Goal: Navigation & Orientation: Find specific page/section

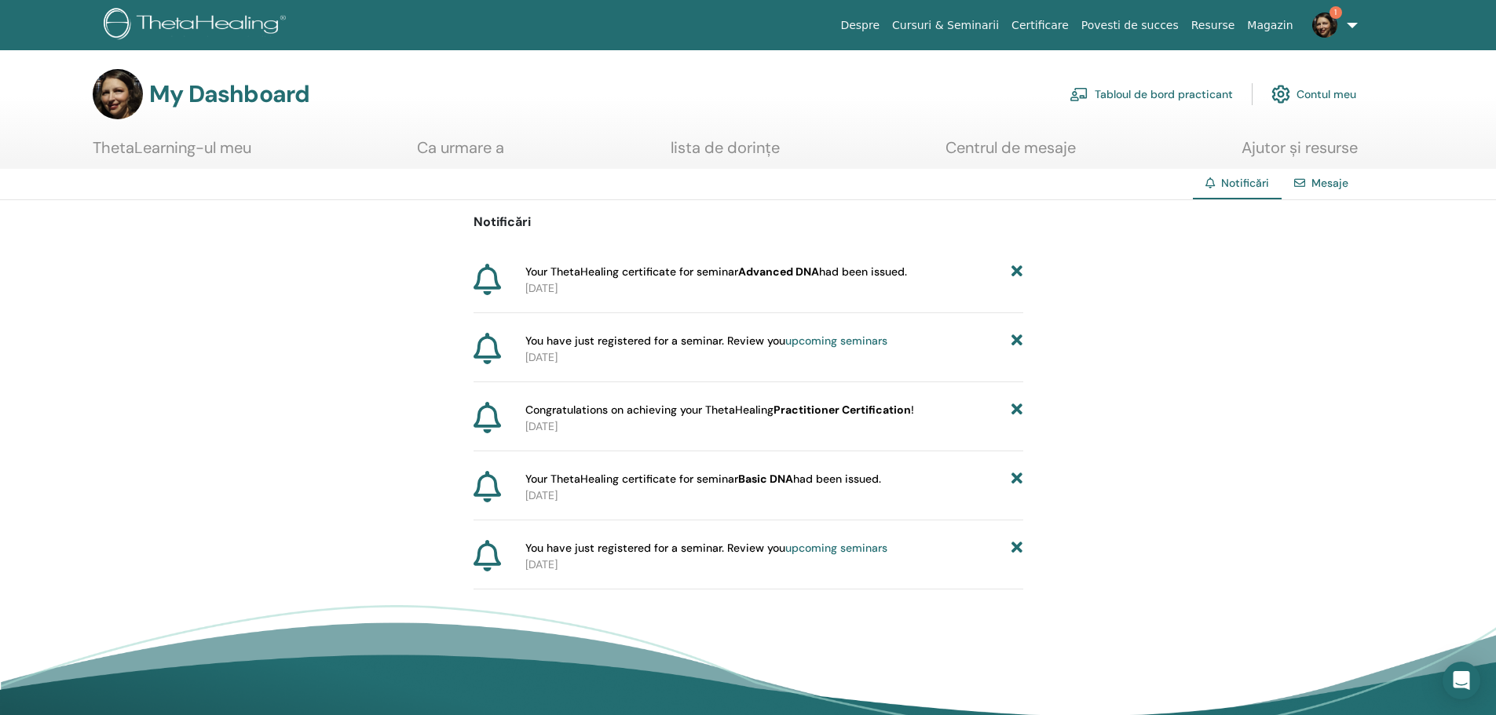
click at [1149, 97] on link "Tabloul de bord practicant" at bounding box center [1150, 94] width 163 height 35
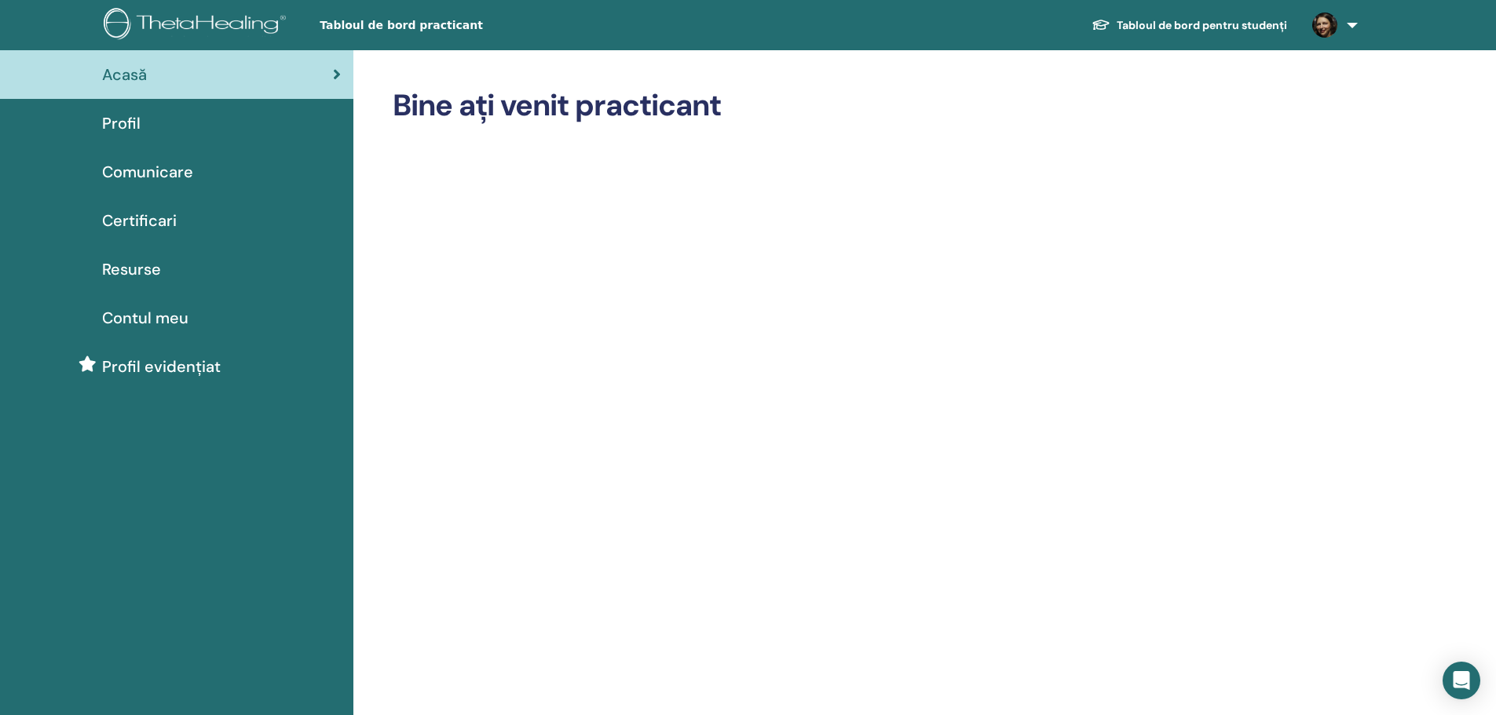
click at [150, 218] on span "Certificari" at bounding box center [139, 221] width 75 height 24
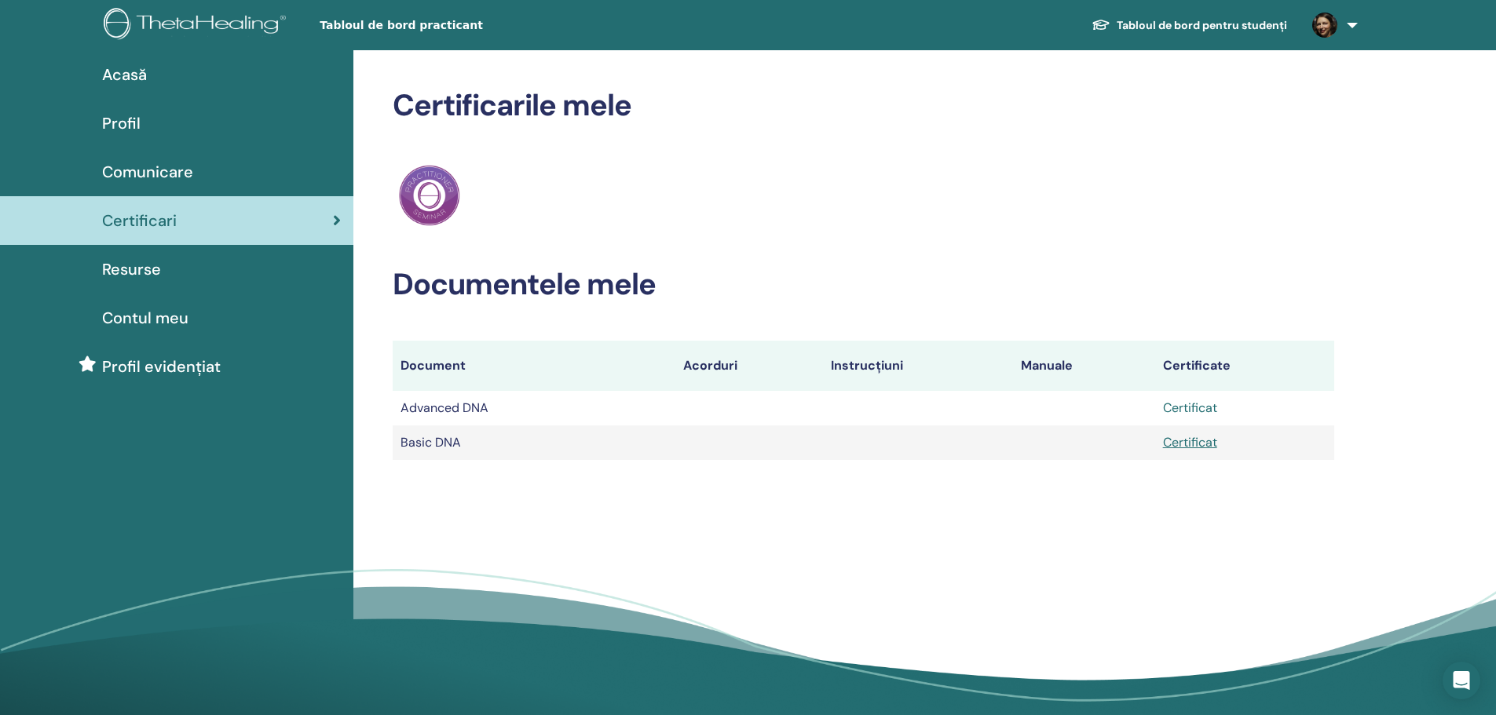
click at [1200, 409] on link "Certificat" at bounding box center [1190, 408] width 54 height 16
click at [130, 365] on span "Profil evidențiat" at bounding box center [161, 367] width 119 height 24
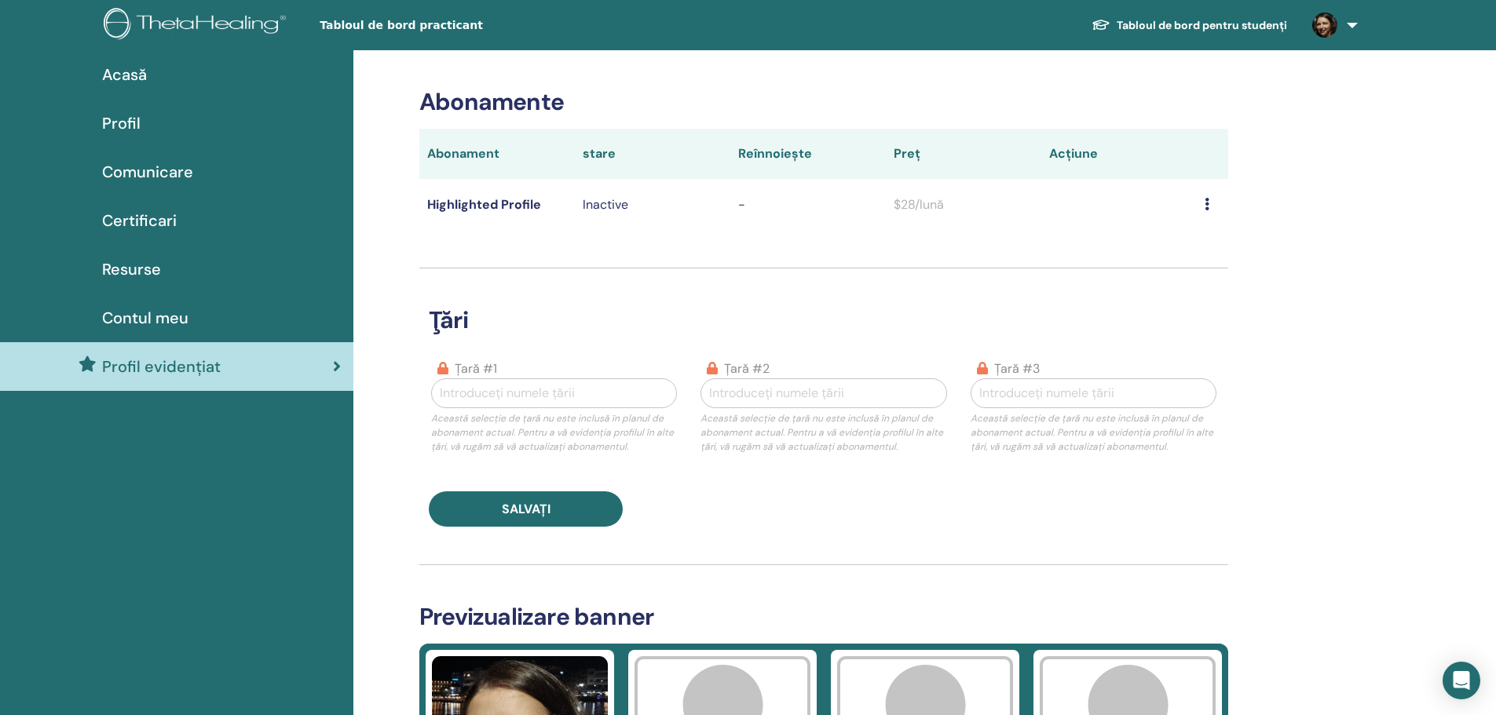
click at [141, 74] on span "Acasă" at bounding box center [124, 75] width 45 height 24
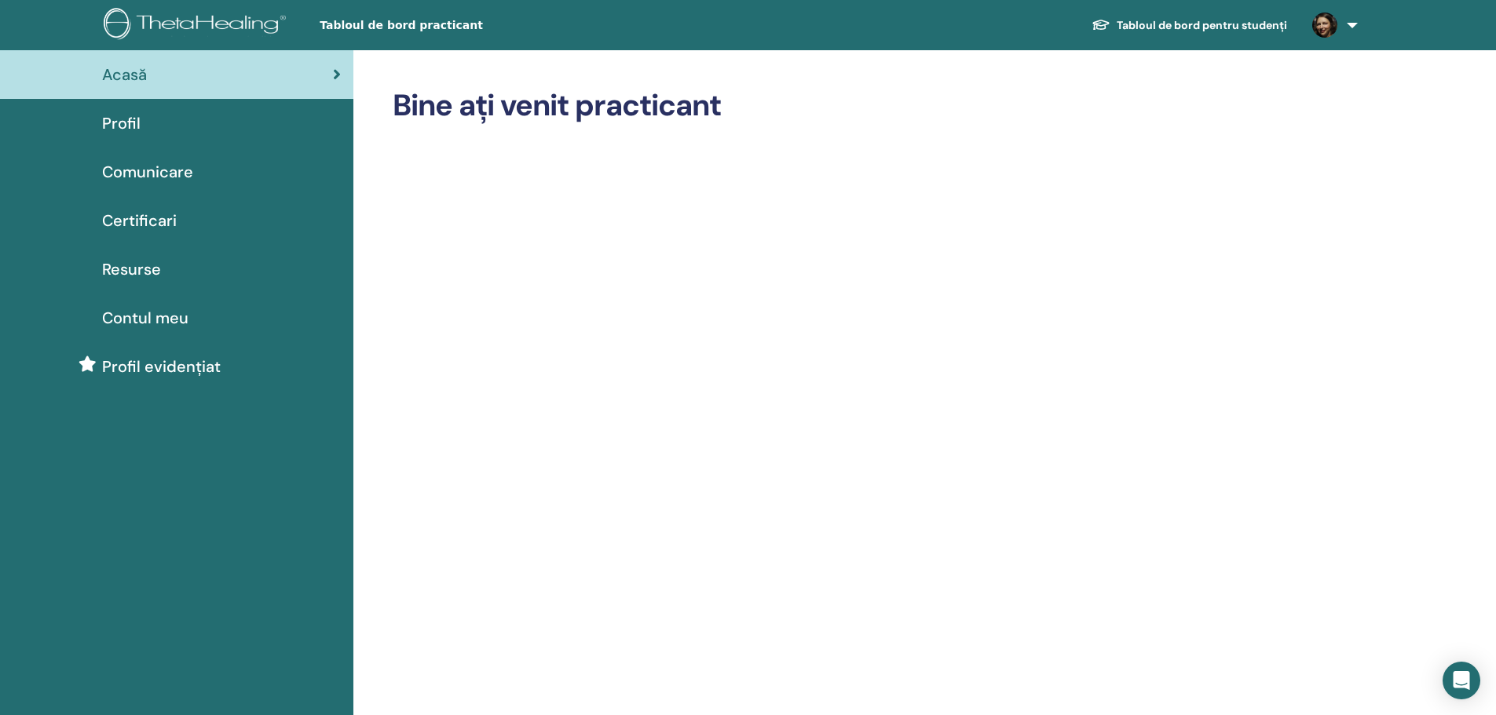
click at [199, 21] on img at bounding box center [198, 25] width 188 height 35
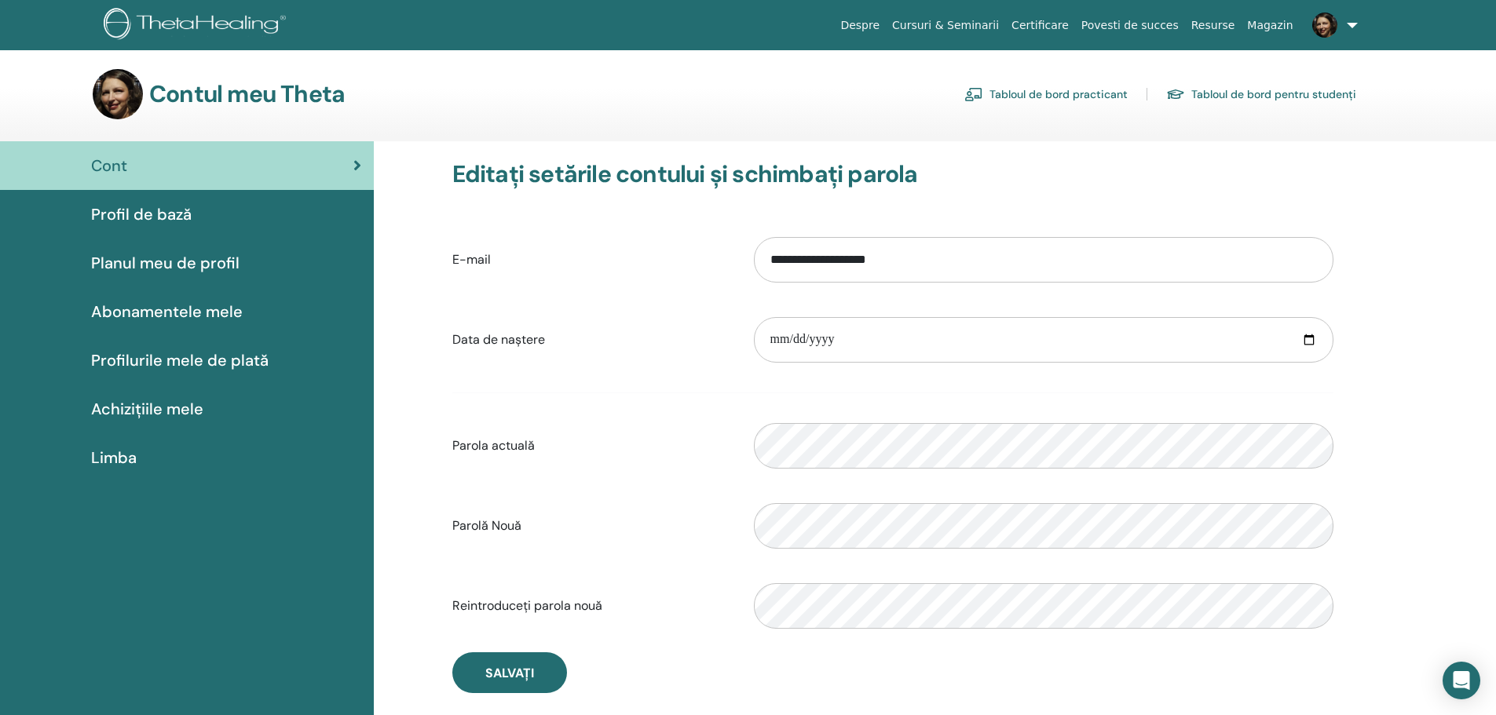
click at [1284, 92] on link "Tabloul de bord pentru studenți" at bounding box center [1261, 94] width 190 height 25
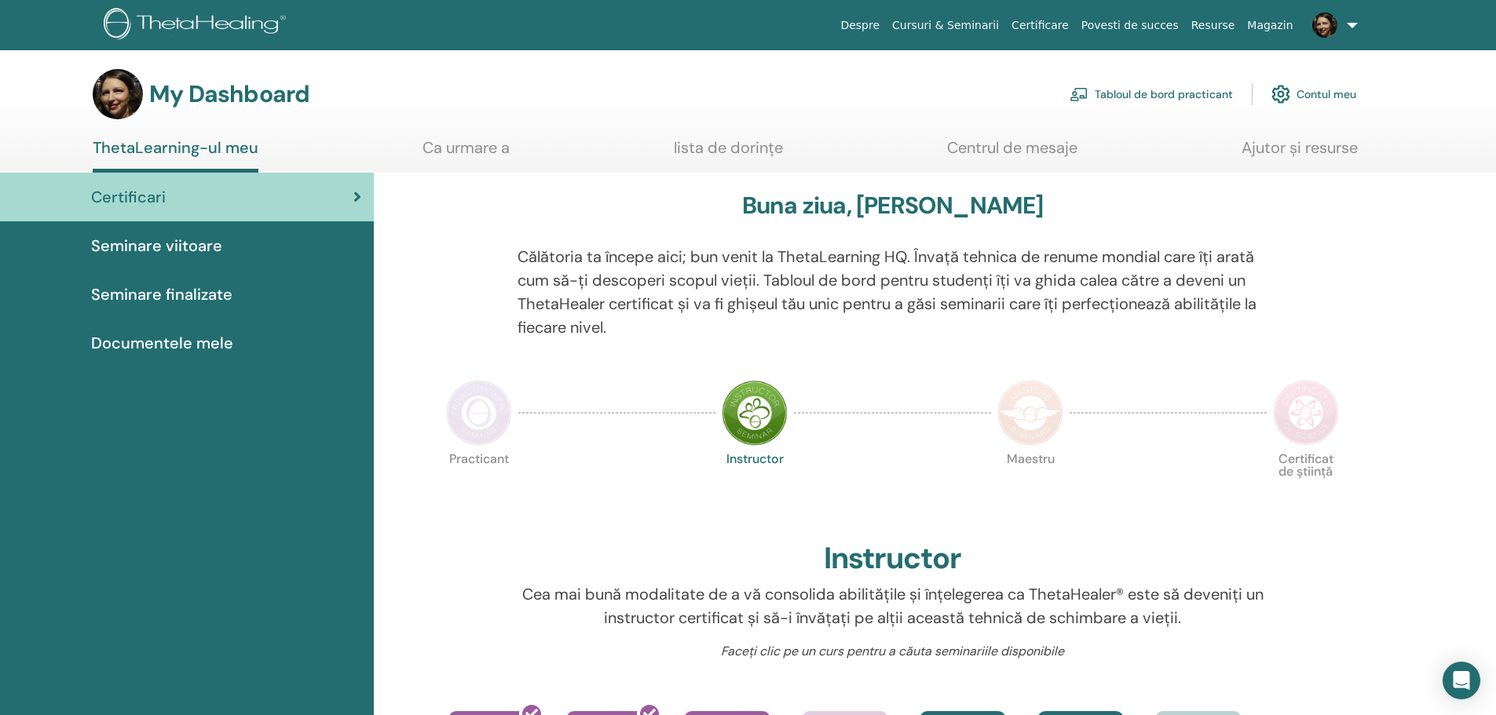
click at [1295, 97] on link "Contul meu" at bounding box center [1313, 94] width 85 height 35
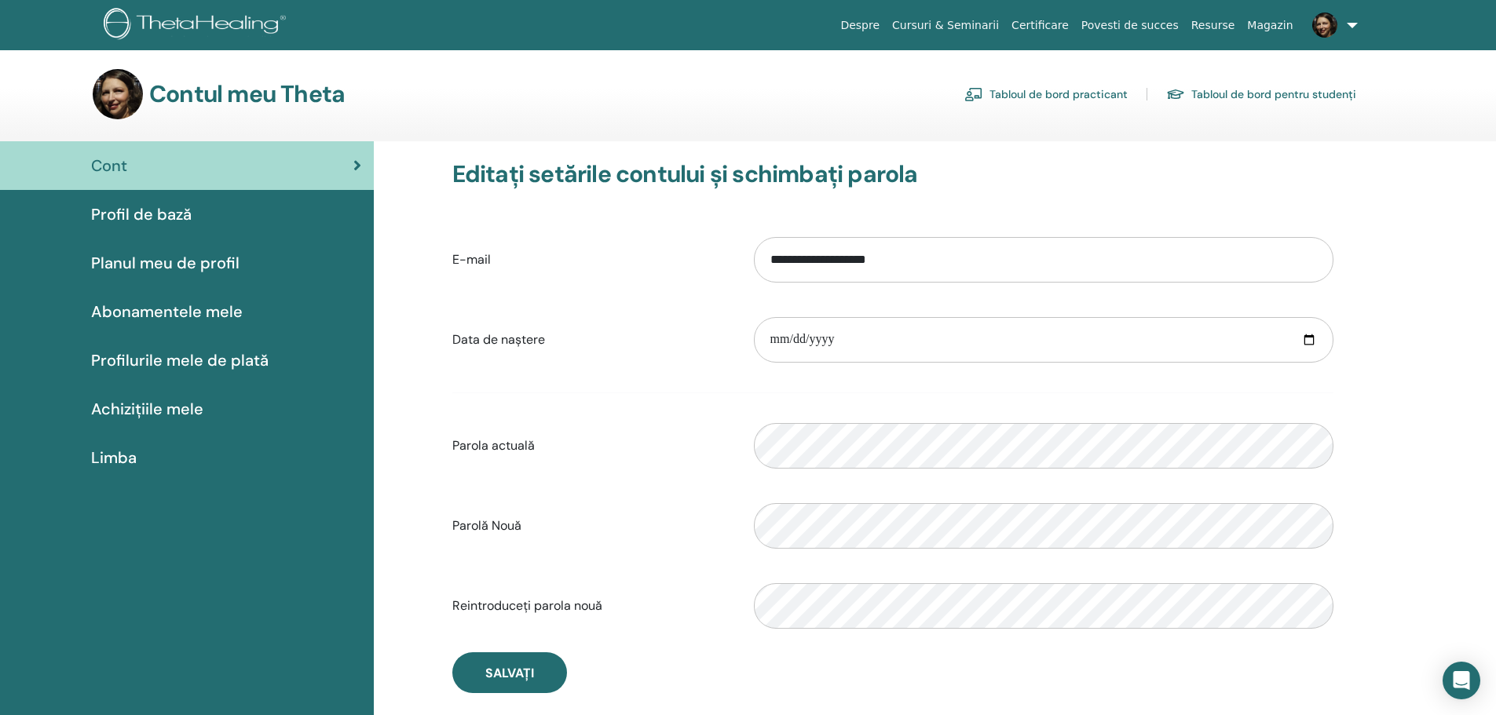
click at [174, 218] on span "Profil de bază" at bounding box center [141, 215] width 101 height 24
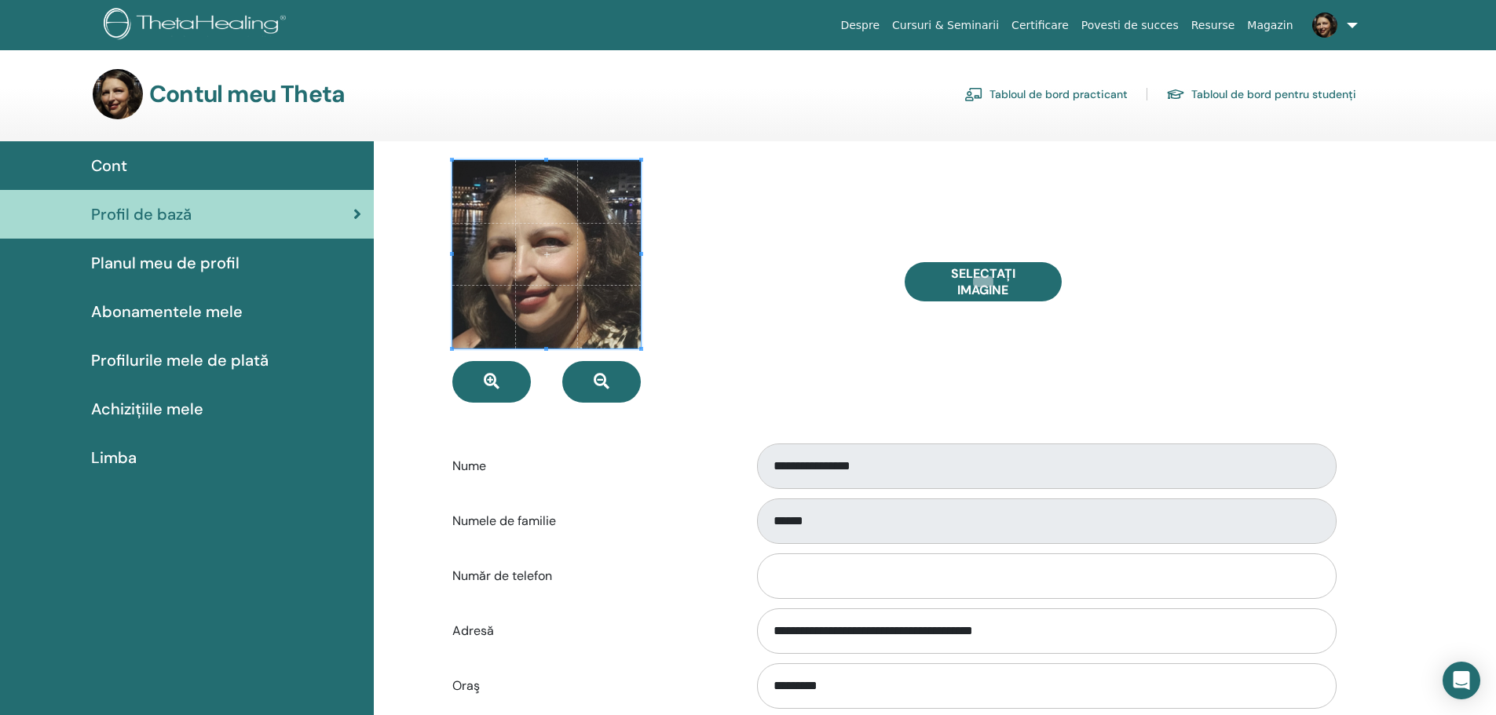
click at [198, 259] on span "Planul meu de profil" at bounding box center [165, 263] width 148 height 24
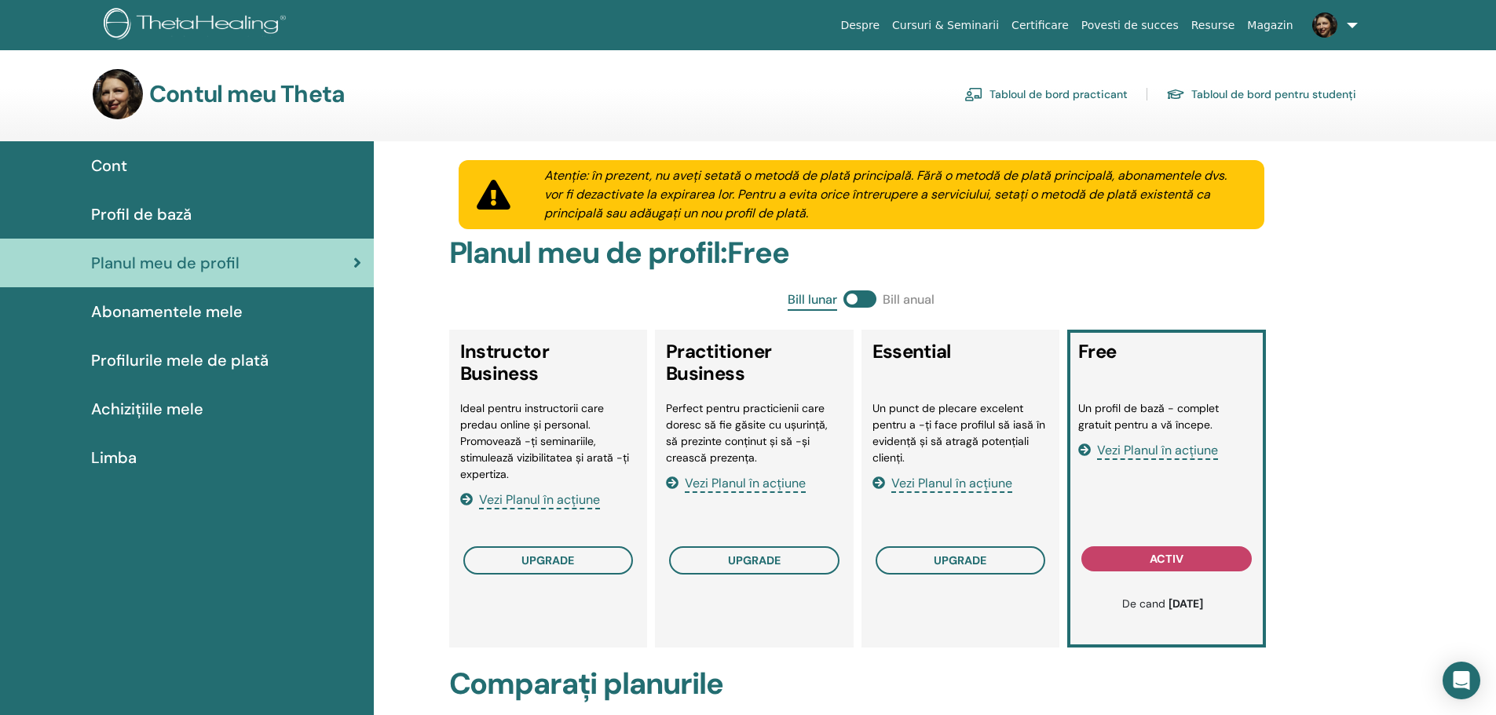
click at [176, 312] on span "Abonamentele mele" at bounding box center [167, 312] width 152 height 24
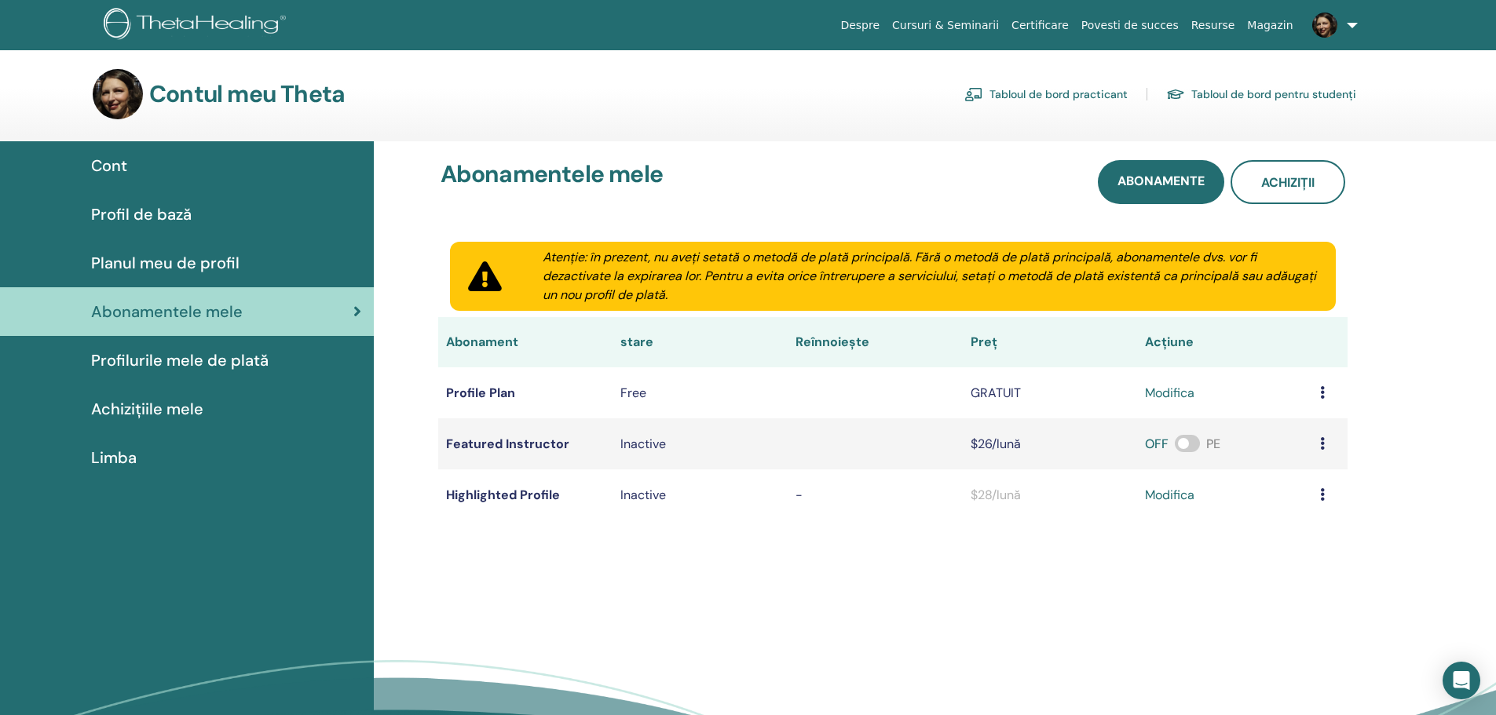
click at [199, 359] on span "Profilurile mele de plată" at bounding box center [179, 361] width 177 height 24
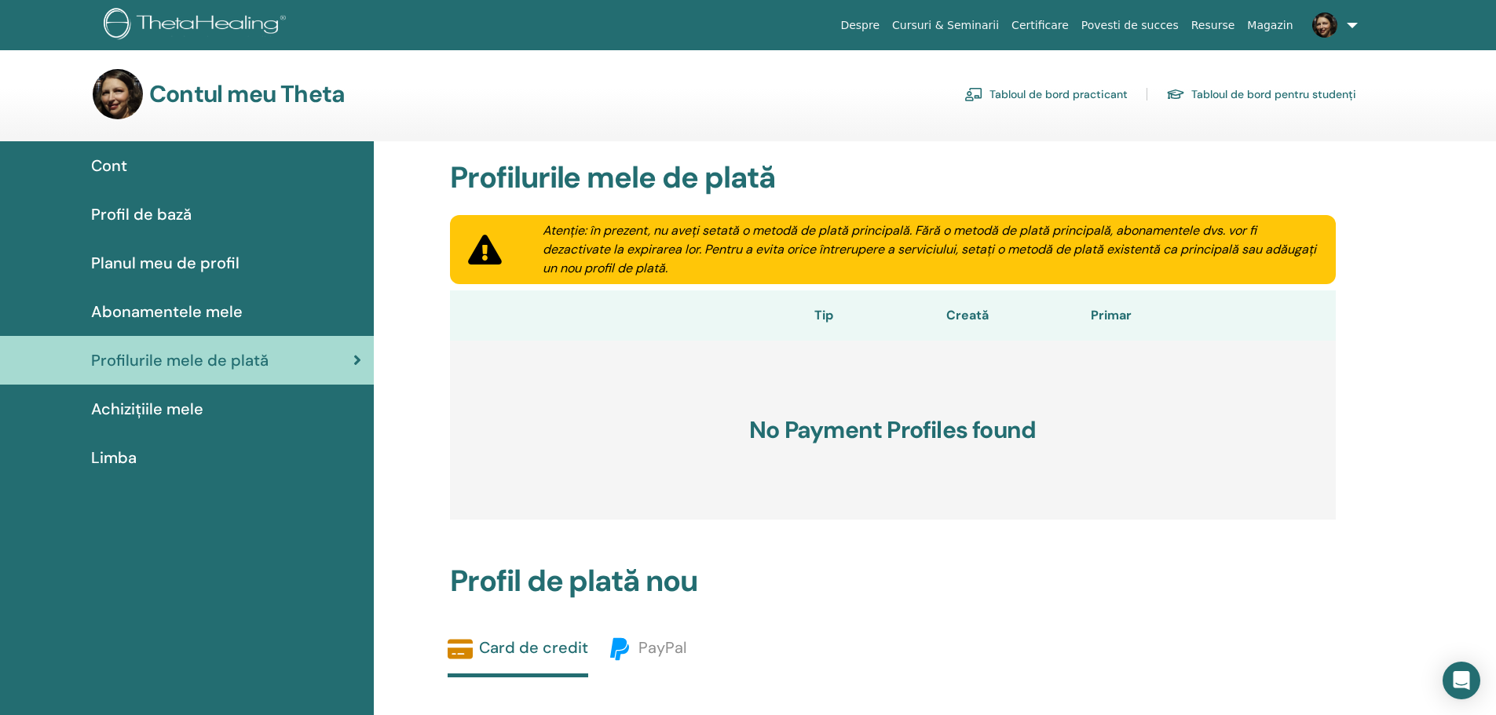
click at [203, 409] on div "Achizițiile mele" at bounding box center [187, 409] width 349 height 24
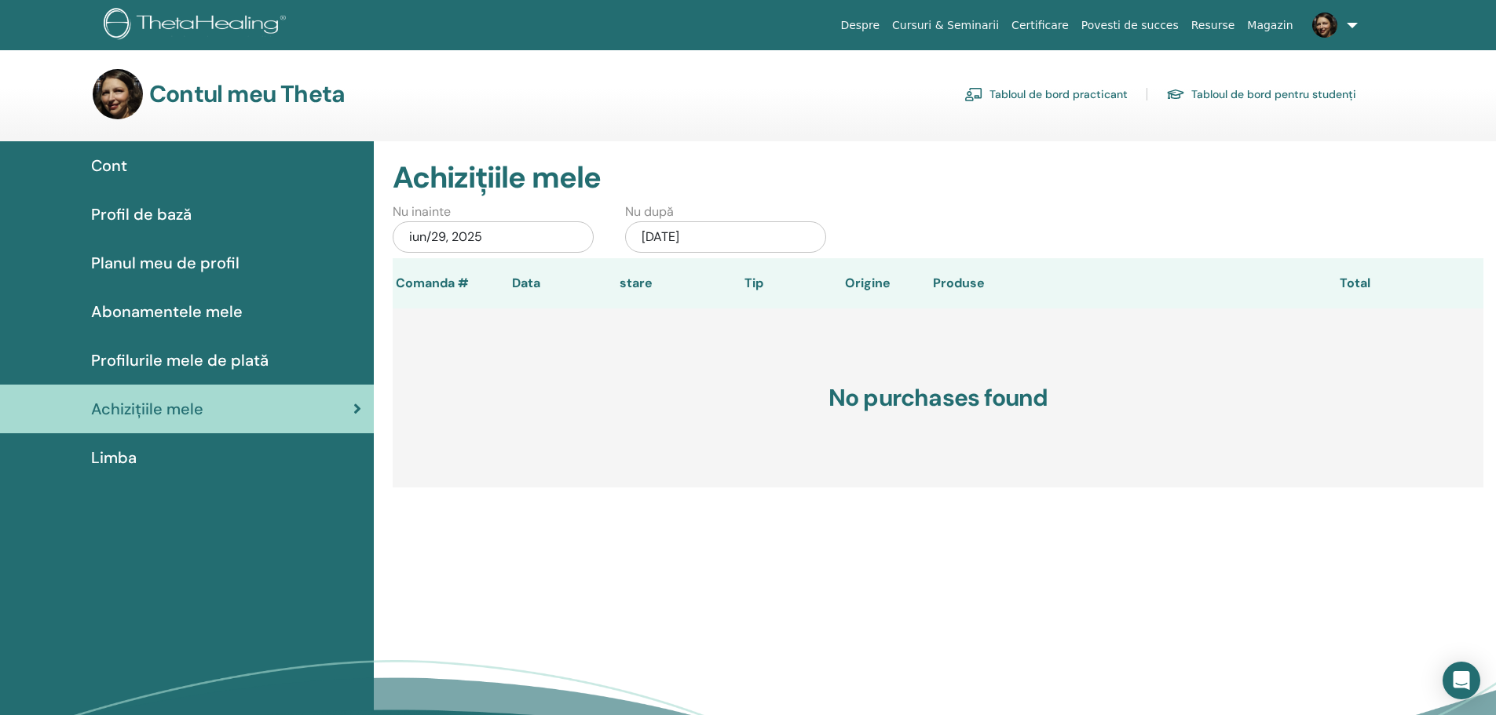
click at [112, 163] on span "Cont" at bounding box center [109, 166] width 36 height 24
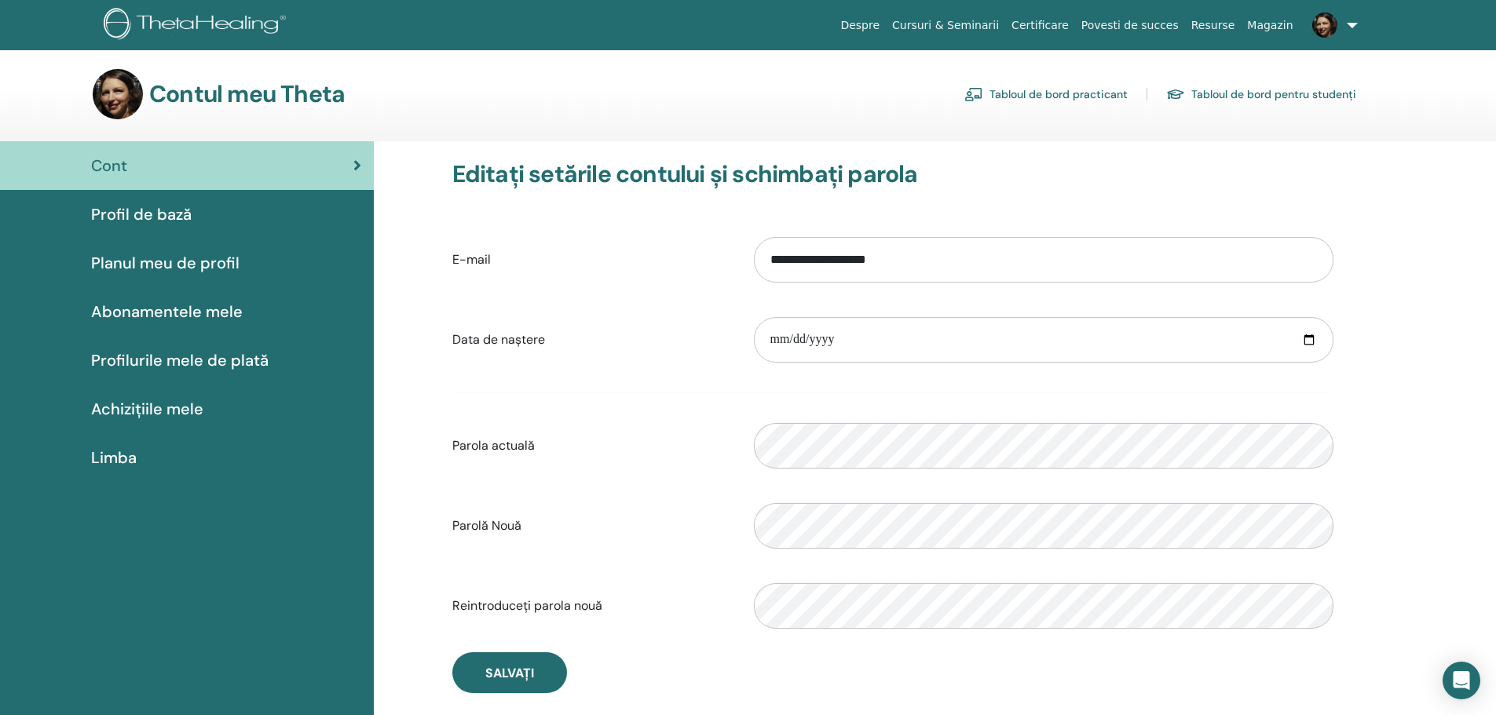
click at [236, 101] on h3 "Contul meu Theta" at bounding box center [247, 94] width 196 height 28
click at [1064, 24] on link "Certificare" at bounding box center [1040, 25] width 70 height 29
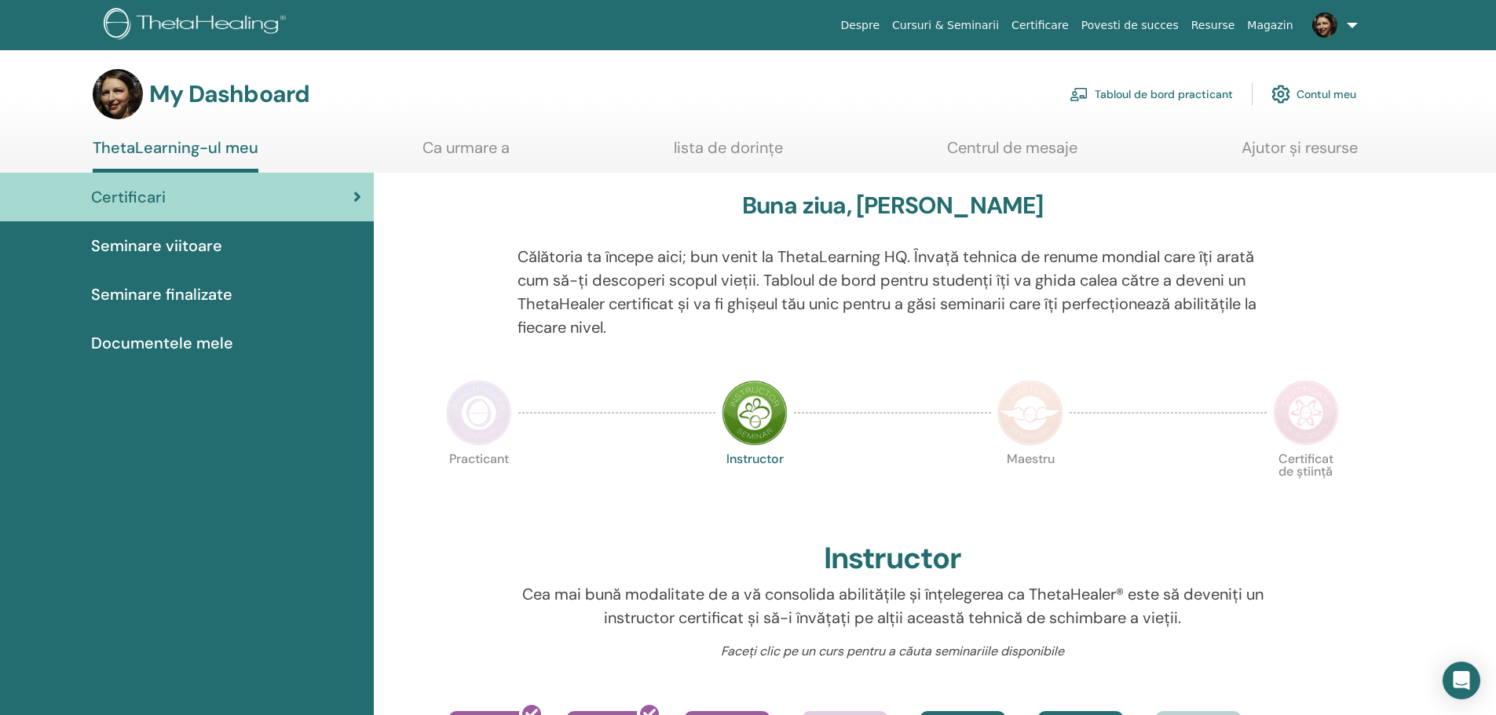
click at [488, 150] on link "Ca urmare a" at bounding box center [465, 153] width 87 height 31
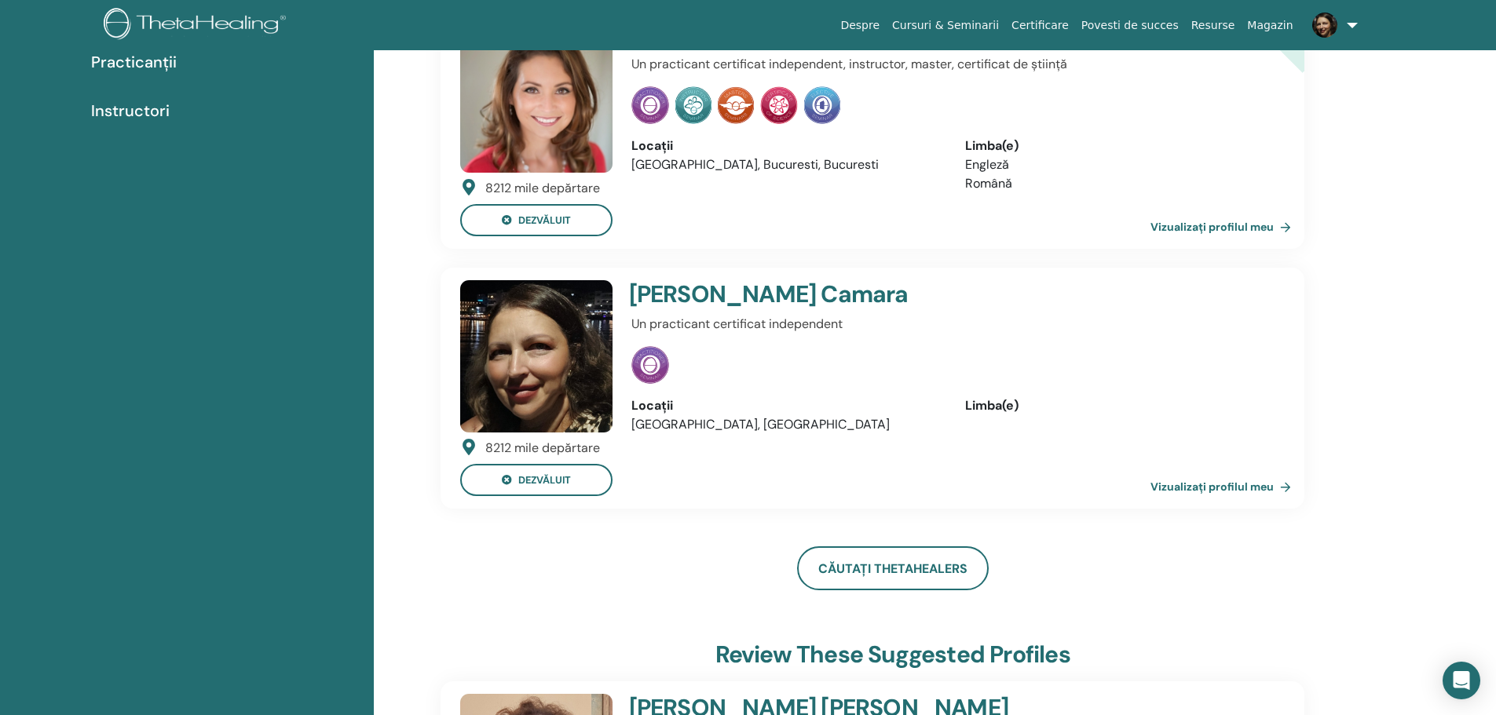
scroll to position [199, 0]
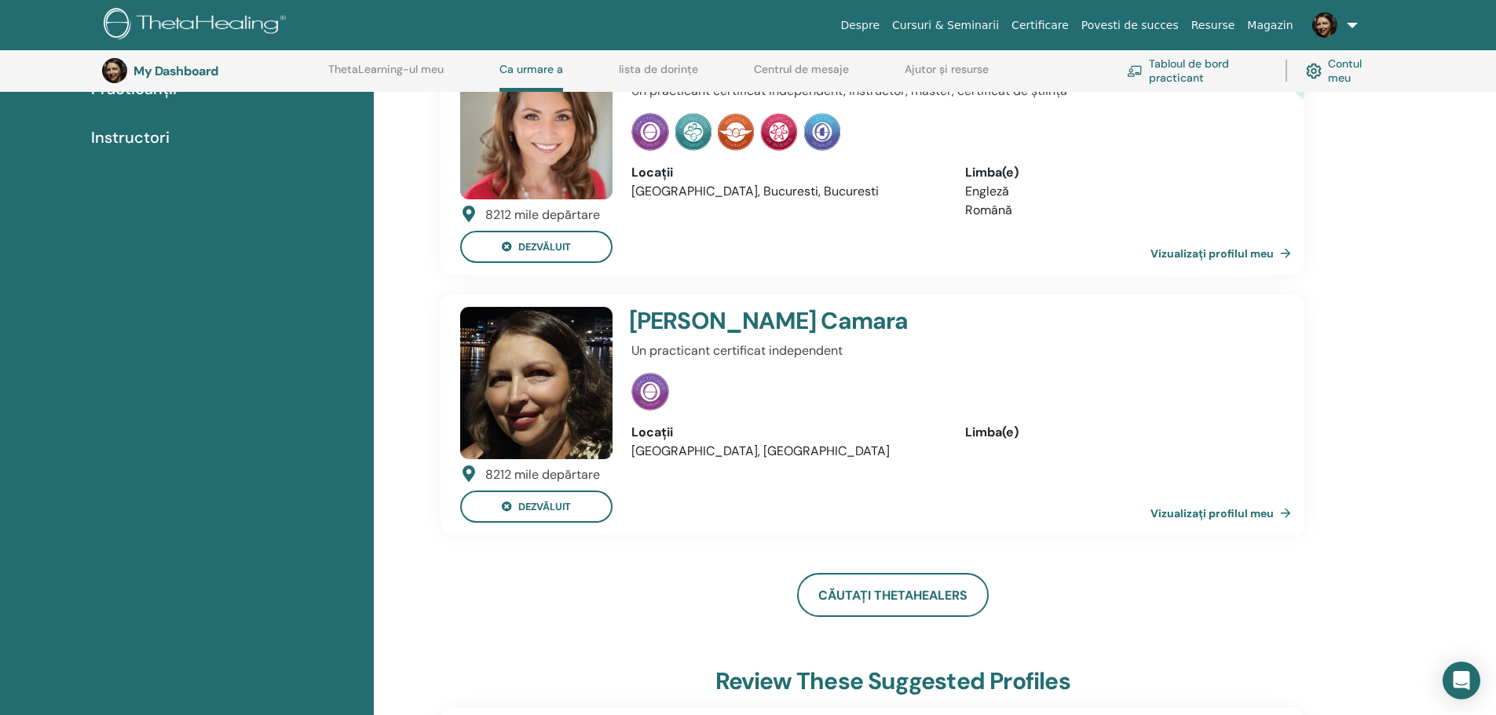
click at [1246, 515] on link "Vizualizați profilul meu" at bounding box center [1223, 513] width 147 height 31
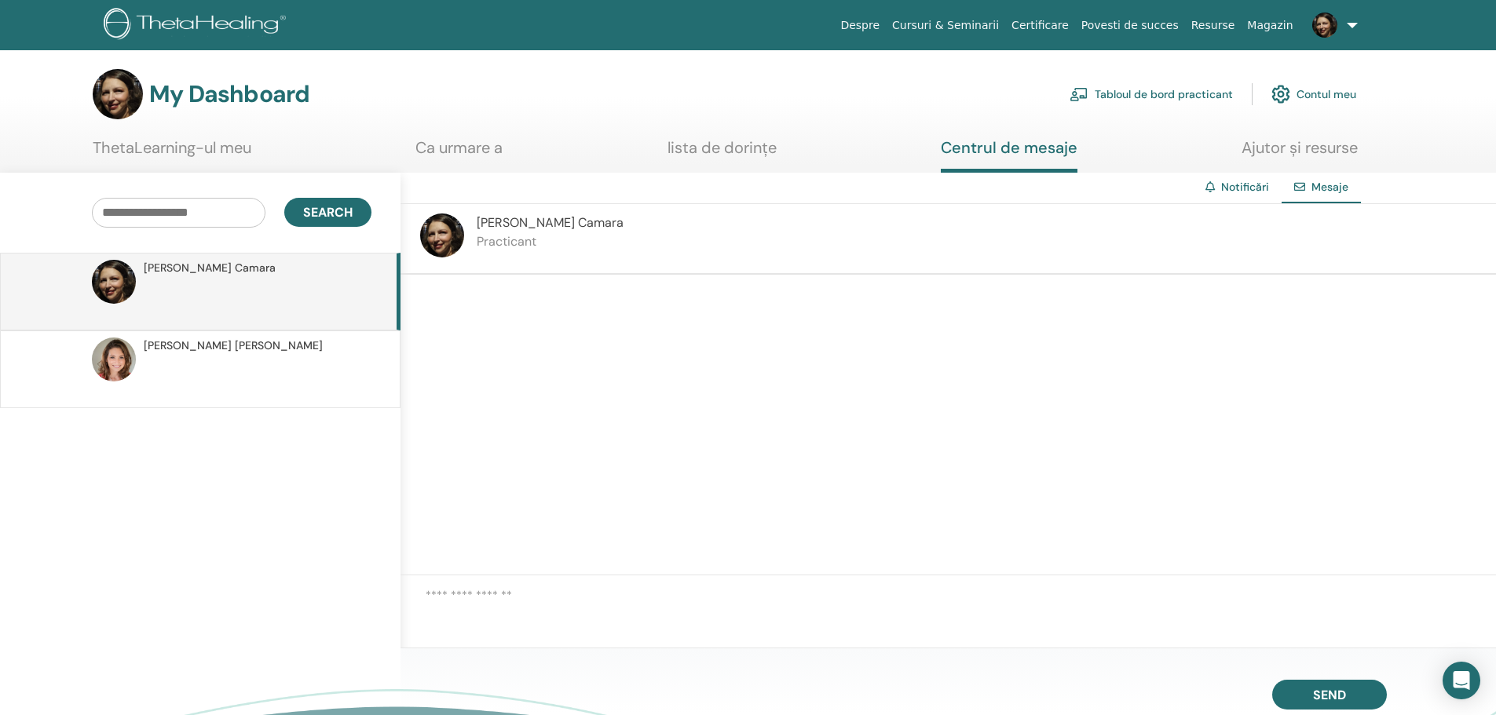
click at [542, 238] on p "Practicant" at bounding box center [550, 241] width 147 height 19
click at [568, 225] on span "[PERSON_NAME]" at bounding box center [550, 222] width 147 height 16
